Goal: Task Accomplishment & Management: Manage account settings

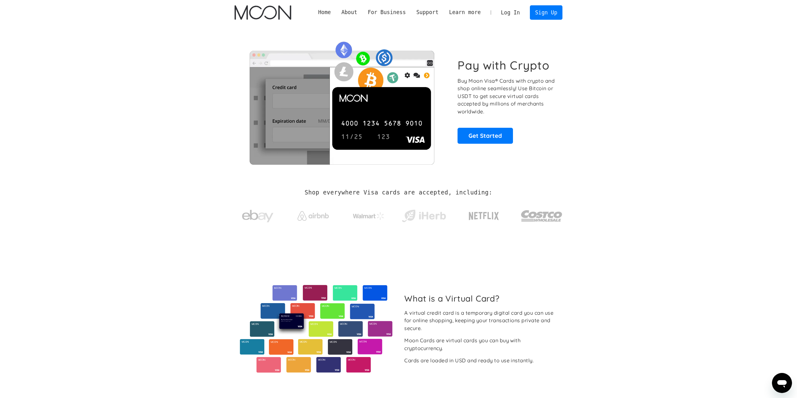
click at [507, 11] on link "Log In" at bounding box center [510, 13] width 29 height 14
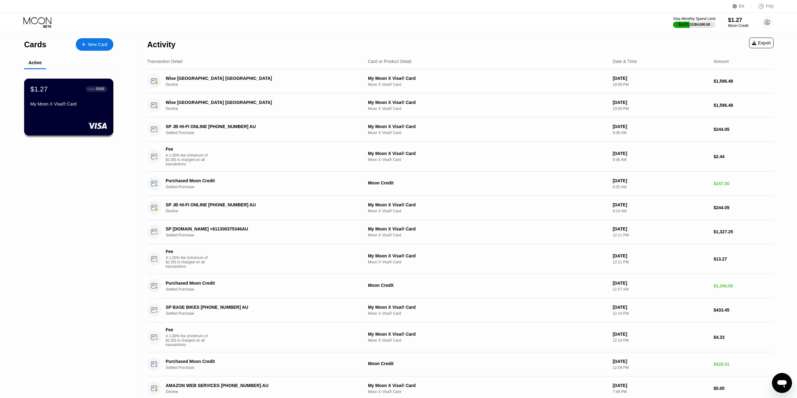
click at [101, 109] on div "My Moon X Visa® Card" at bounding box center [68, 106] width 77 height 8
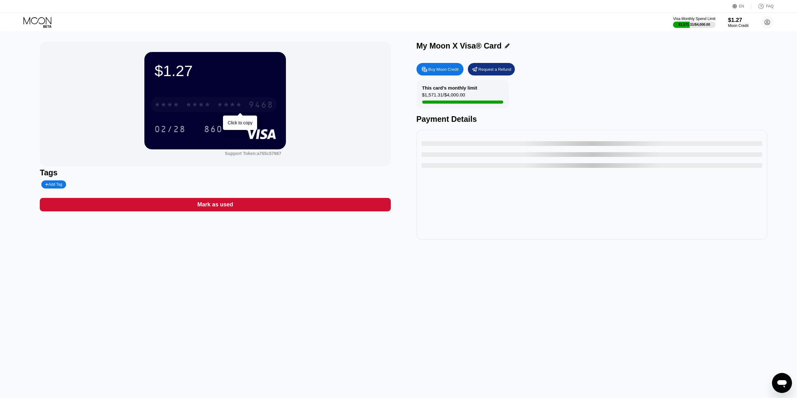
click at [236, 106] on div "* * * *" at bounding box center [229, 106] width 25 height 10
